Goal: Task Accomplishment & Management: Use online tool/utility

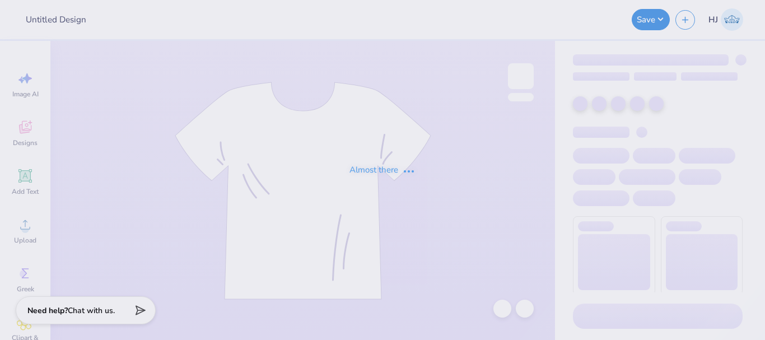
type input "Delta Gamma Anchor Bowl"
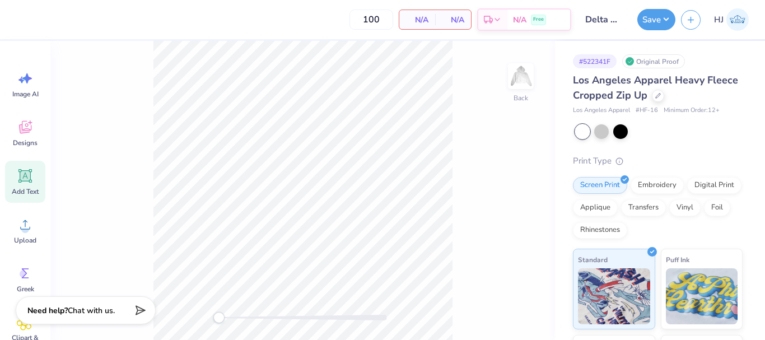
click at [27, 166] on div "Add Text" at bounding box center [25, 182] width 40 height 42
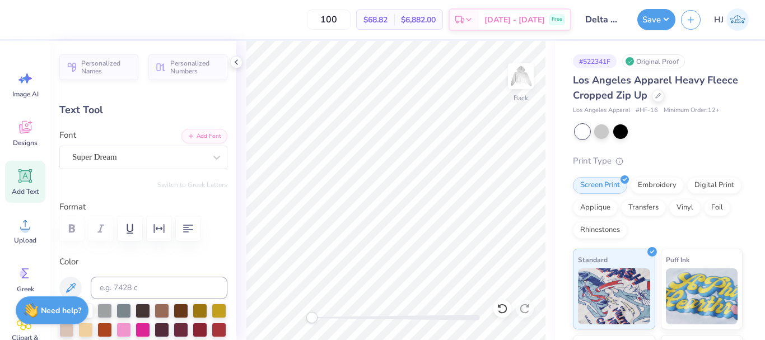
scroll to position [10, 1]
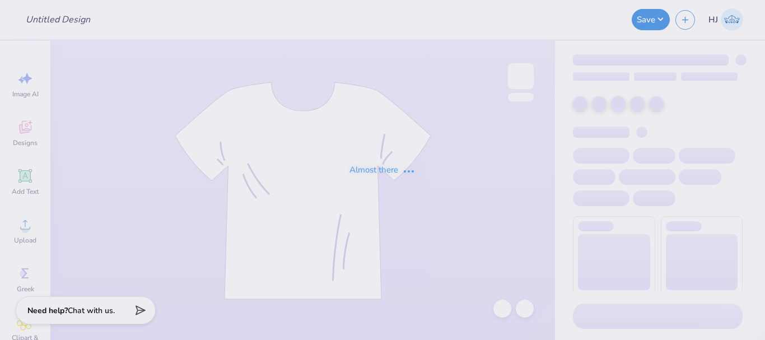
type input "Sig Ep Merch"
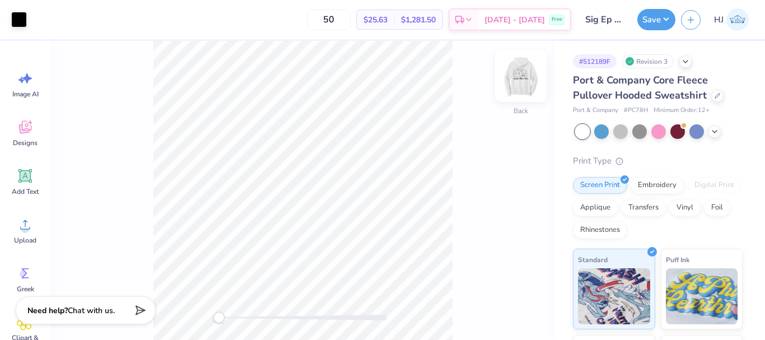
click at [514, 77] on img at bounding box center [520, 76] width 45 height 45
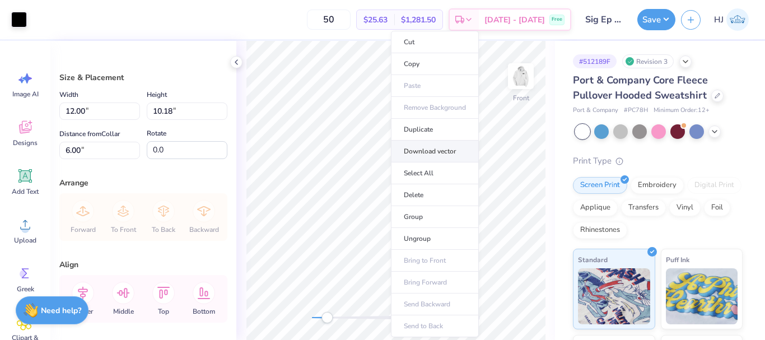
click at [438, 151] on li "Download vector" at bounding box center [435, 152] width 88 height 22
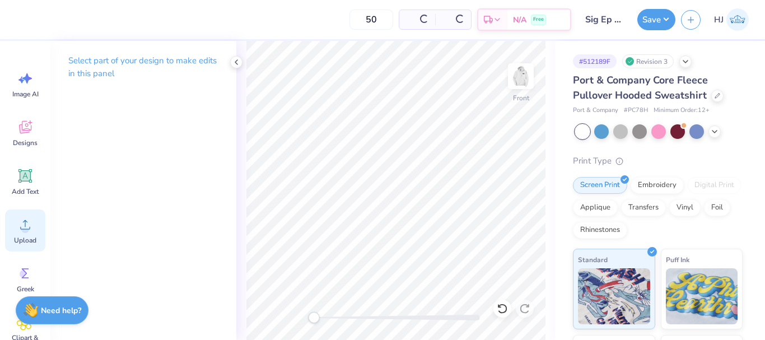
click at [29, 217] on icon at bounding box center [25, 224] width 17 height 17
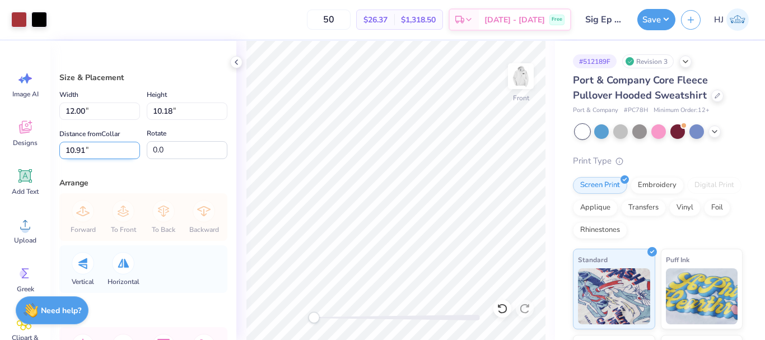
click at [102, 147] on input "10.91" at bounding box center [99, 150] width 81 height 17
type input "6"
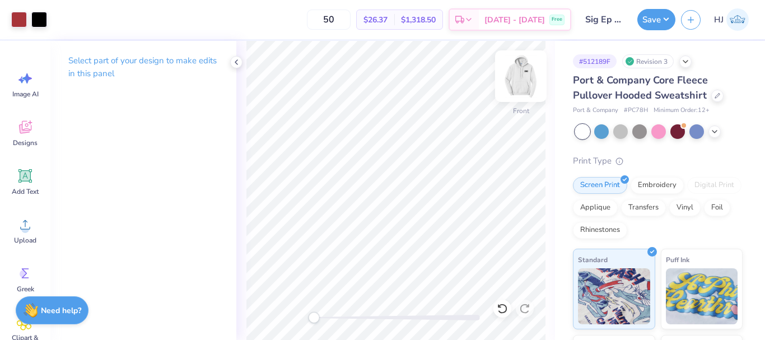
click at [528, 73] on img at bounding box center [520, 76] width 45 height 45
click at [526, 77] on img at bounding box center [520, 76] width 45 height 45
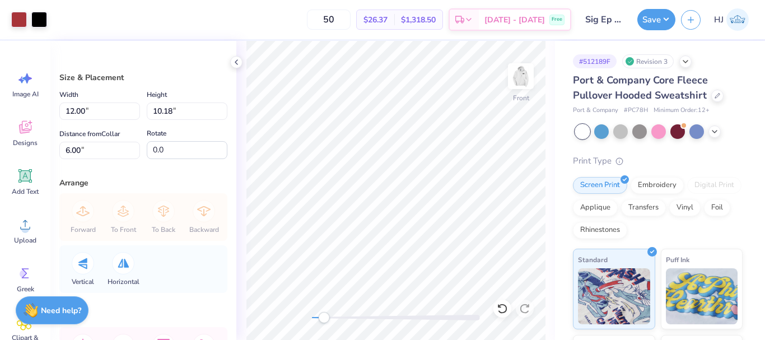
click at [669, 8] on div "Save HJ" at bounding box center [701, 19] width 128 height 39
click at [667, 18] on button "Save" at bounding box center [656, 17] width 38 height 21
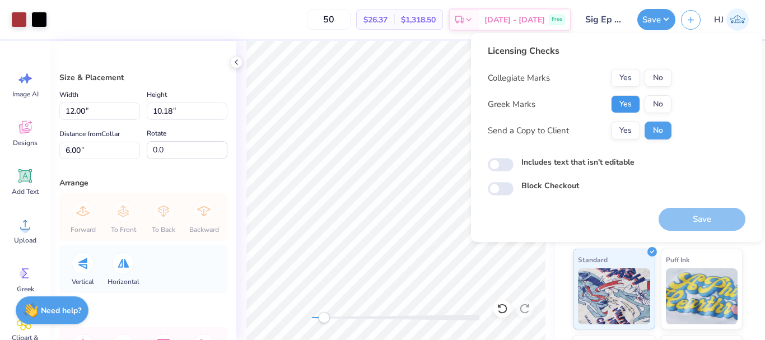
click at [629, 99] on button "Yes" at bounding box center [625, 104] width 29 height 18
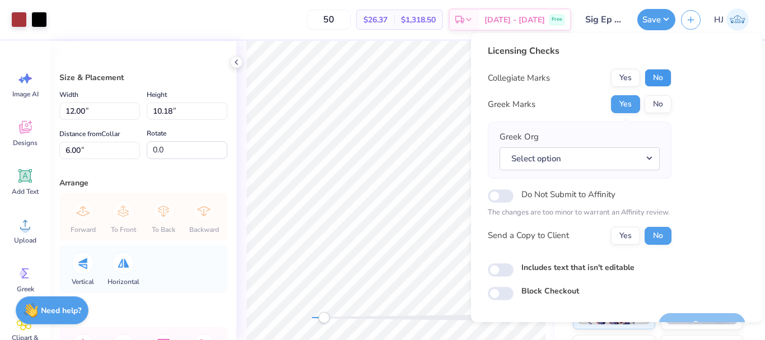
click at [658, 76] on button "No" at bounding box center [658, 78] width 27 height 18
click at [506, 195] on input "Do Not Submit to Affinity" at bounding box center [501, 195] width 26 height 13
checkbox input "true"
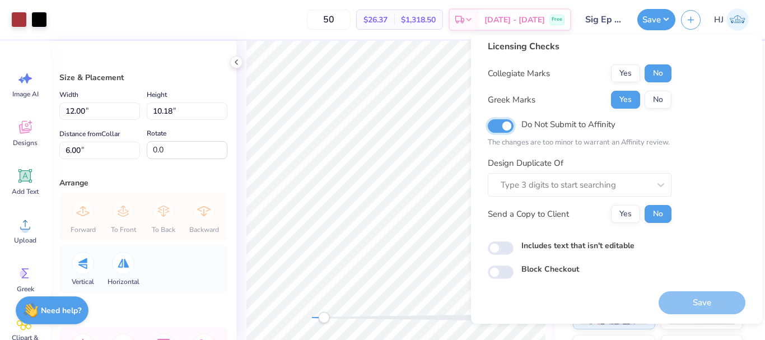
scroll to position [8, 0]
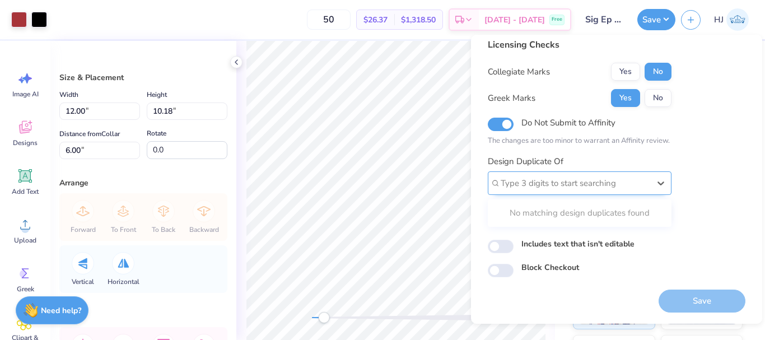
click at [617, 189] on div at bounding box center [575, 183] width 149 height 15
click at [568, 181] on div at bounding box center [575, 183] width 149 height 15
click at [578, 183] on div at bounding box center [575, 183] width 149 height 15
click at [635, 179] on div at bounding box center [575, 183] width 149 height 15
click at [518, 179] on div at bounding box center [575, 183] width 149 height 15
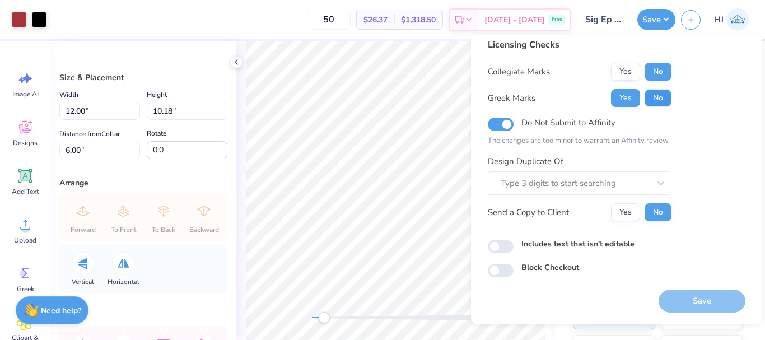
click at [657, 102] on button "No" at bounding box center [658, 98] width 27 height 18
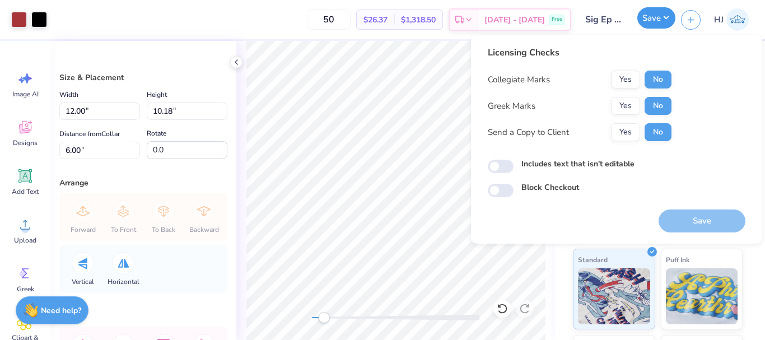
click at [662, 11] on button "Save" at bounding box center [656, 17] width 38 height 21
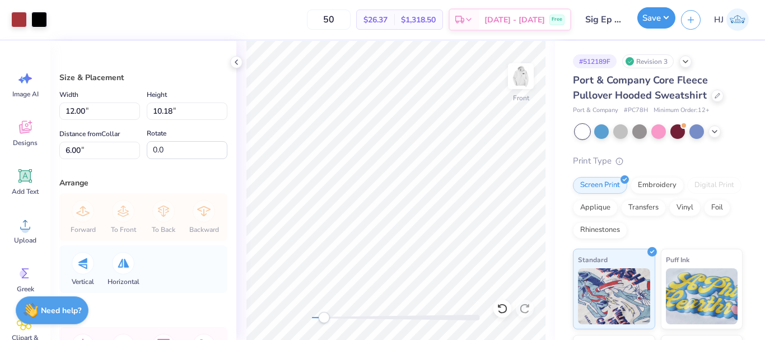
click at [664, 17] on button "Save" at bounding box center [656, 17] width 38 height 21
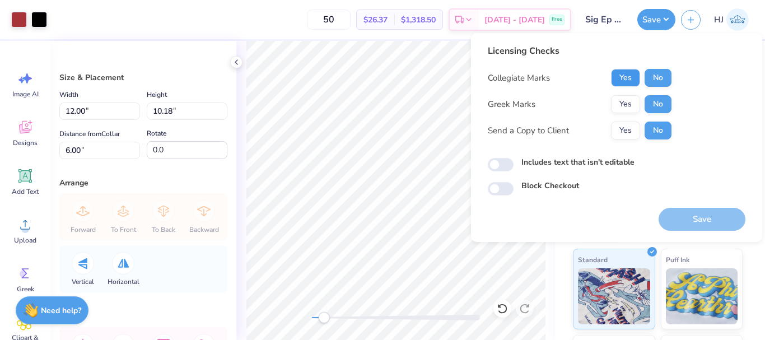
click at [628, 75] on button "Yes" at bounding box center [625, 78] width 29 height 18
click at [662, 78] on button "No" at bounding box center [658, 78] width 27 height 18
click at [660, 105] on button "No" at bounding box center [658, 104] width 27 height 18
click at [626, 102] on button "Yes" at bounding box center [625, 104] width 29 height 18
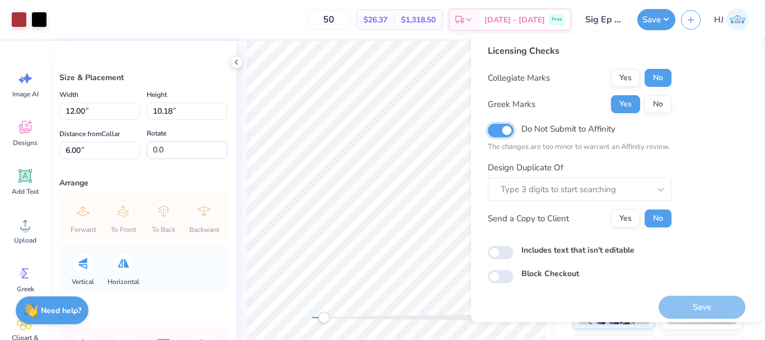
click at [501, 137] on input "Do Not Submit to Affinity" at bounding box center [501, 130] width 26 height 13
checkbox input "false"
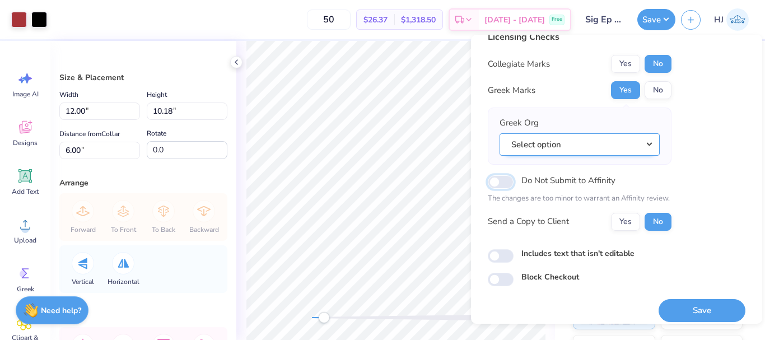
scroll to position [25, 0]
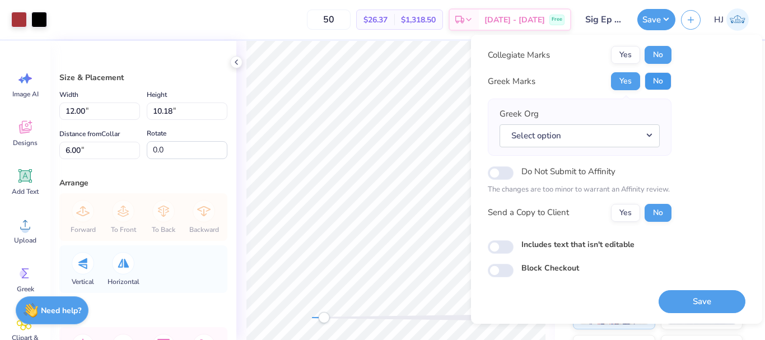
click at [654, 81] on button "No" at bounding box center [658, 81] width 27 height 18
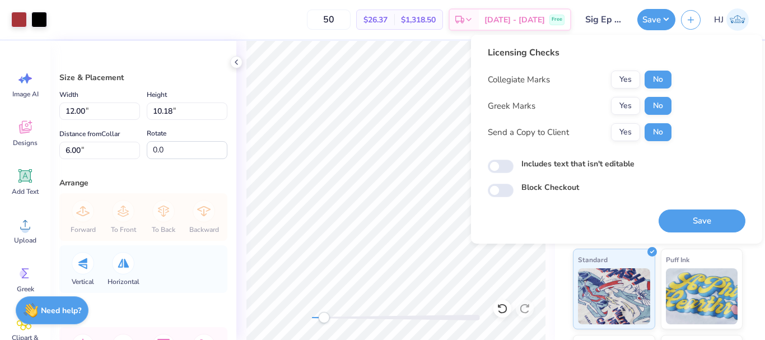
scroll to position [0, 0]
click at [690, 215] on button "Save" at bounding box center [702, 220] width 87 height 23
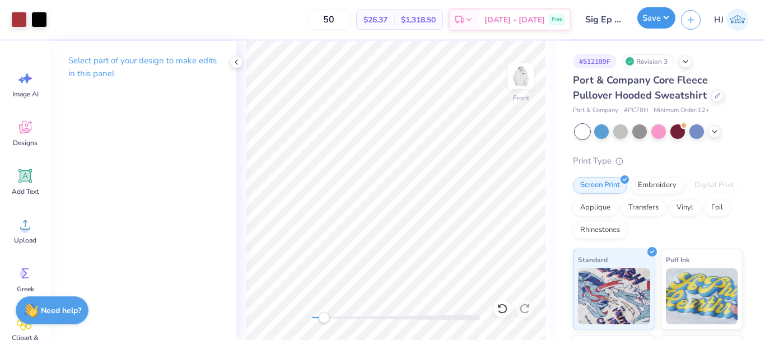
click at [649, 15] on button "Save" at bounding box center [656, 17] width 38 height 21
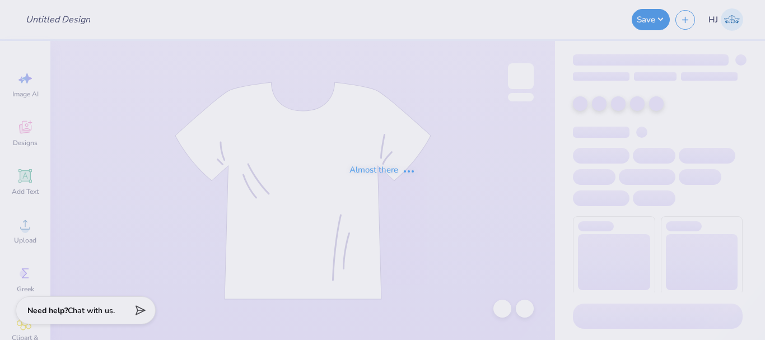
type input "Sig Ep Merch"
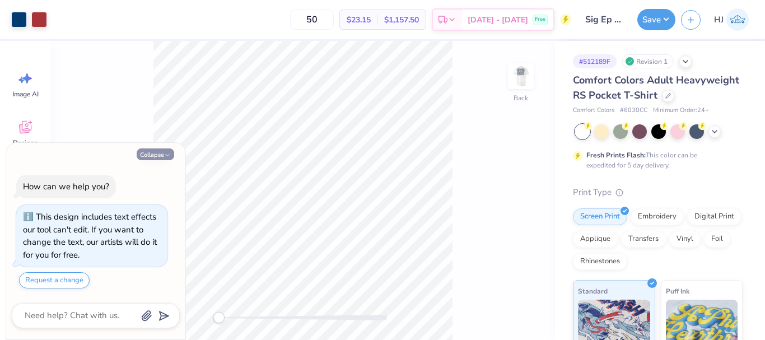
click at [157, 152] on button "Collapse" at bounding box center [156, 154] width 38 height 12
type textarea "x"
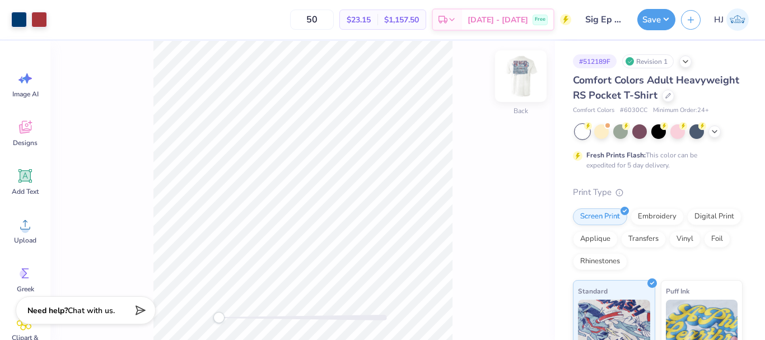
click at [520, 82] on img at bounding box center [520, 76] width 45 height 45
